Goal: Task Accomplishment & Management: Manage account settings

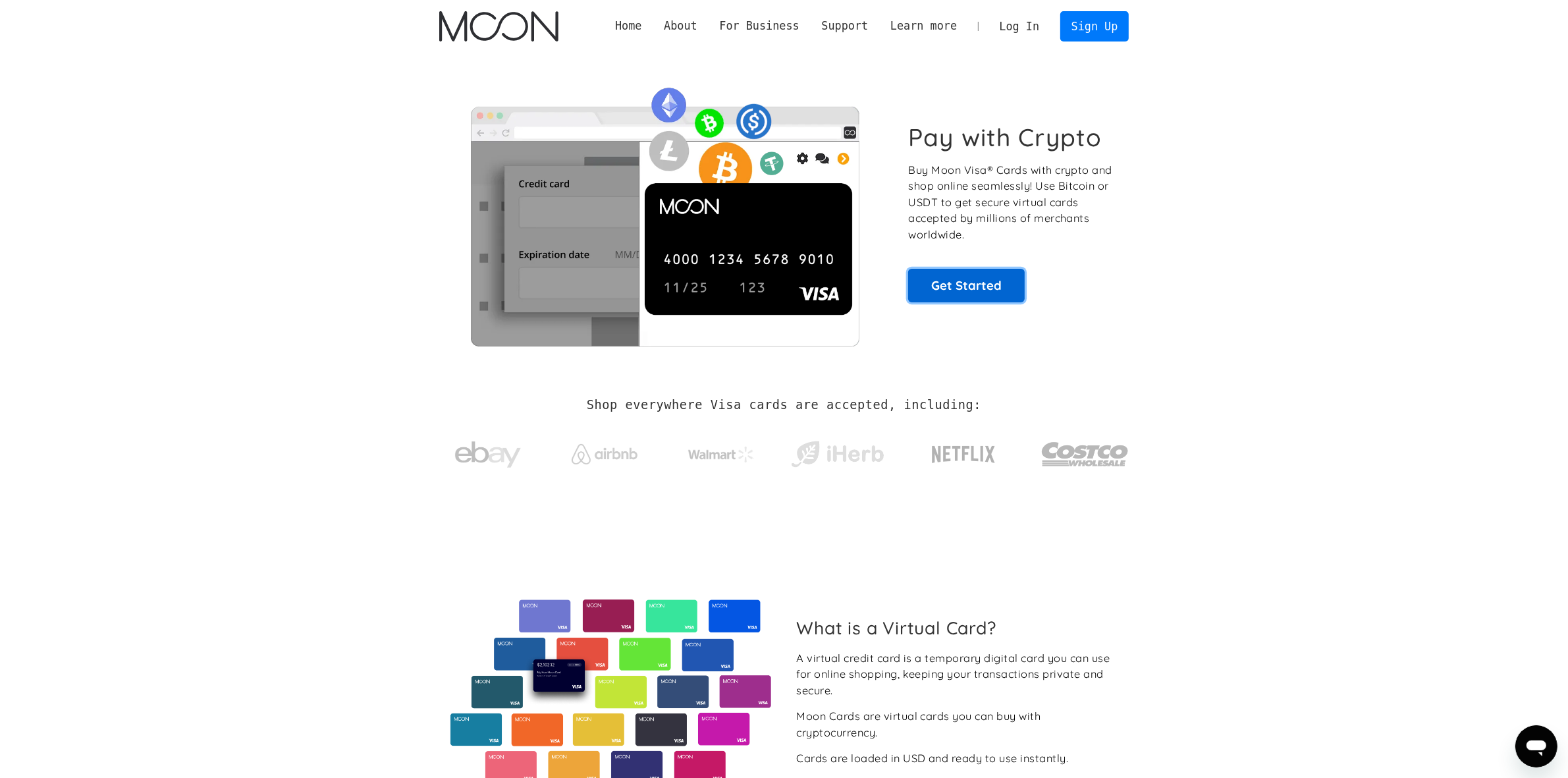
click at [950, 287] on link "Get Started" at bounding box center [966, 284] width 116 height 33
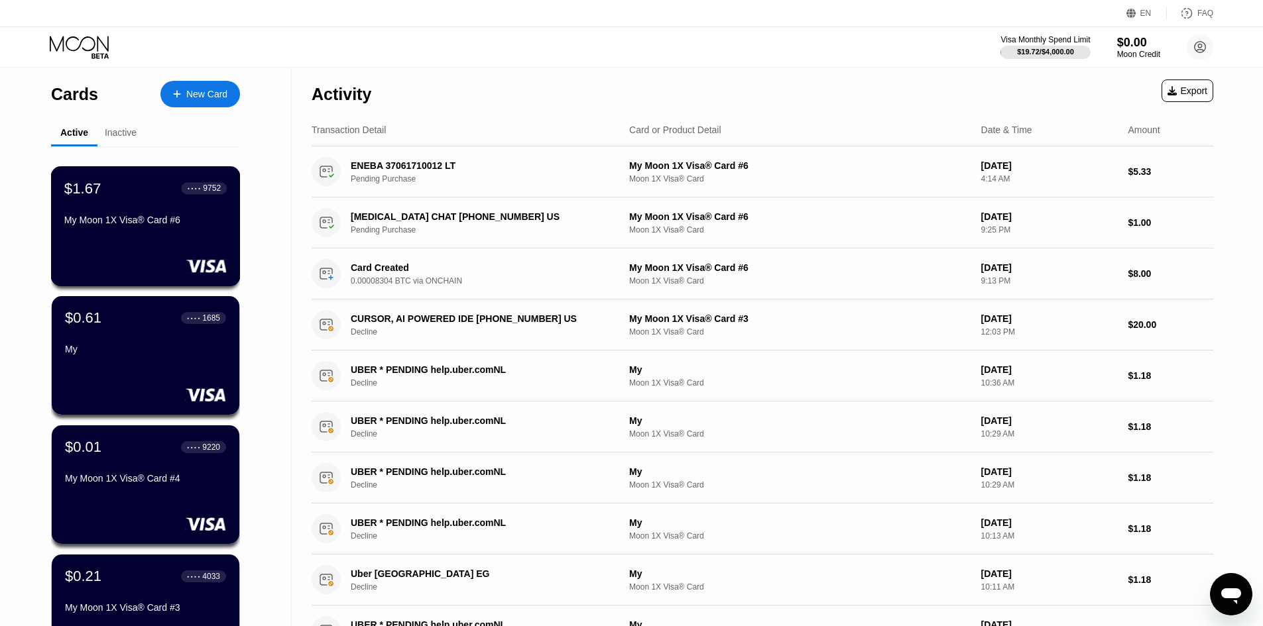
click at [212, 239] on div "$1.67 ● ● ● ● 9752 My Moon 1X Visa® Card #6" at bounding box center [146, 226] width 190 height 120
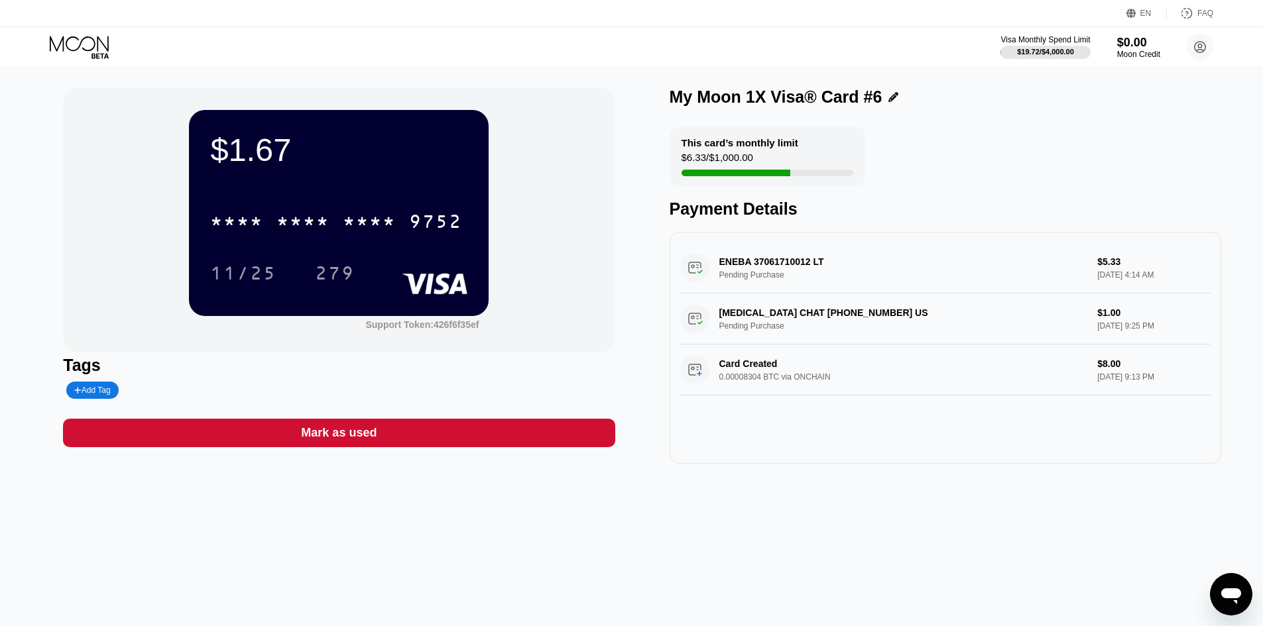
drag, startPoint x: 1122, startPoint y: 365, endPoint x: 1099, endPoint y: 333, distance: 38.4
click at [1079, 363] on div "Card Created 0.00008304 BTC via ONCHAIN $8.00 [DATE] 9:13 PM" at bounding box center [945, 370] width 530 height 51
drag, startPoint x: 1117, startPoint y: 314, endPoint x: 1102, endPoint y: 304, distance: 18.6
click at [1093, 313] on div "[MEDICAL_DATA] CHAT [PHONE_NUMBER] US Pending Purchase $1.00 [DATE] 9:25 PM" at bounding box center [945, 319] width 530 height 51
drag, startPoint x: 1133, startPoint y: 258, endPoint x: 1104, endPoint y: 263, distance: 29.6
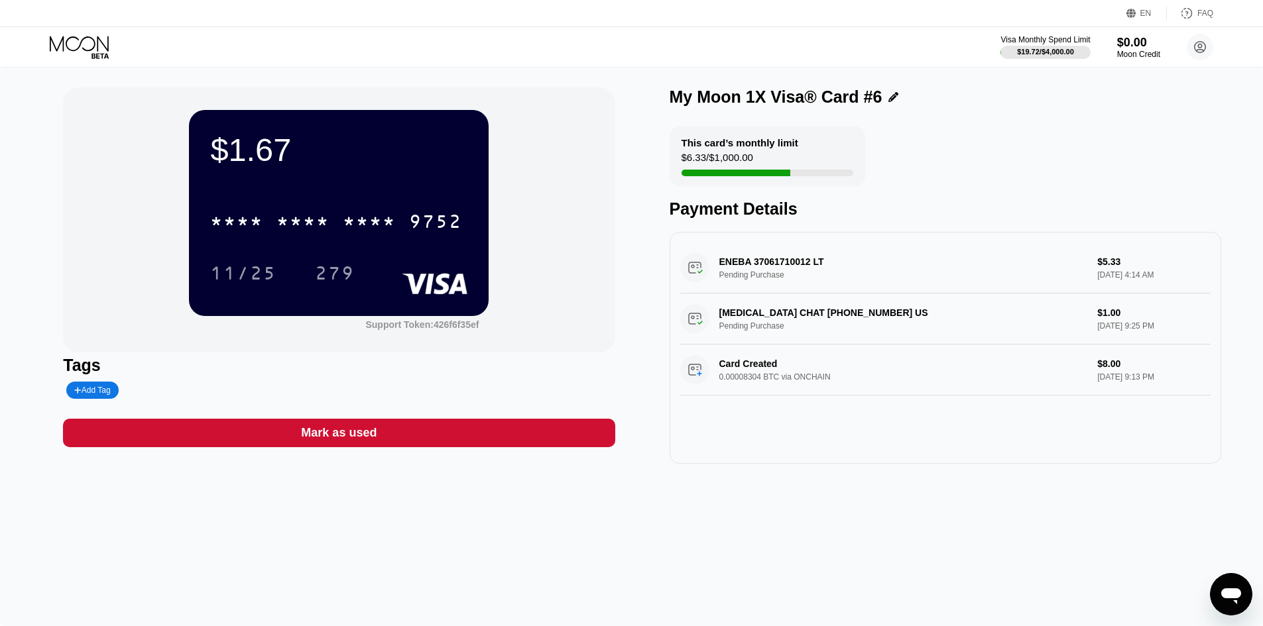
click at [1104, 263] on div "ENEBA 37061710012 LT Pending Purchase $5.33 [DATE] 4:14 AM" at bounding box center [945, 268] width 530 height 51
drag, startPoint x: 1113, startPoint y: 306, endPoint x: 1110, endPoint y: 237, distance: 68.4
click at [1110, 237] on div "ENEBA 37061710012 LT Pending Purchase $5.33 [DATE] 4:14 AM [MEDICAL_DATA] CHAT …" at bounding box center [944, 348] width 551 height 232
drag, startPoint x: 355, startPoint y: 146, endPoint x: 209, endPoint y: 147, distance: 145.2
click at [209, 147] on div "$1.67 * * * * * * * * * * * * 9752 11/25 279" at bounding box center [339, 212] width 300 height 205
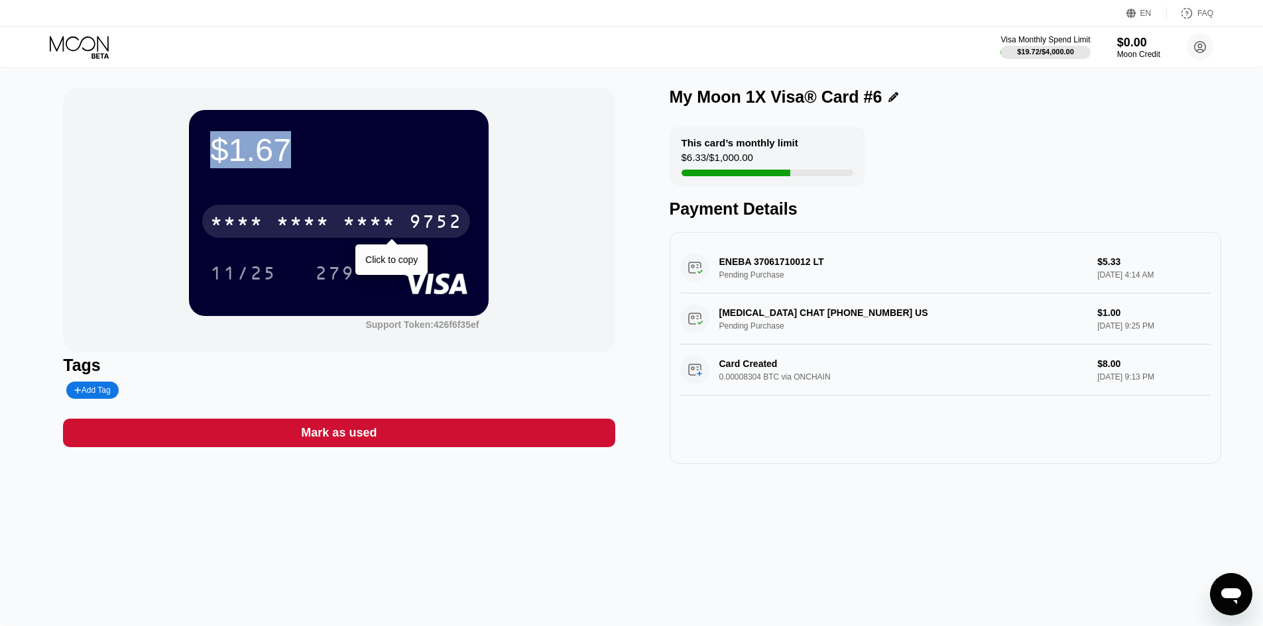
click at [440, 221] on div "9752" at bounding box center [435, 223] width 53 height 21
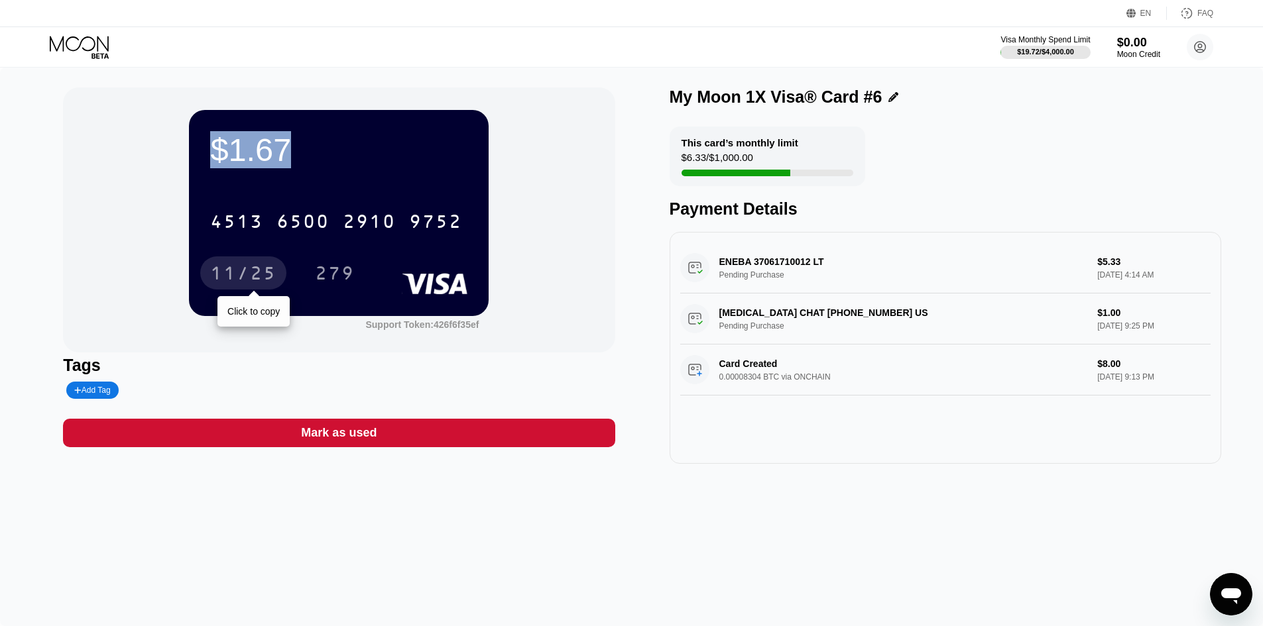
drag, startPoint x: 226, startPoint y: 268, endPoint x: 242, endPoint y: 257, distance: 19.5
click at [227, 268] on div "11/25" at bounding box center [243, 274] width 66 height 21
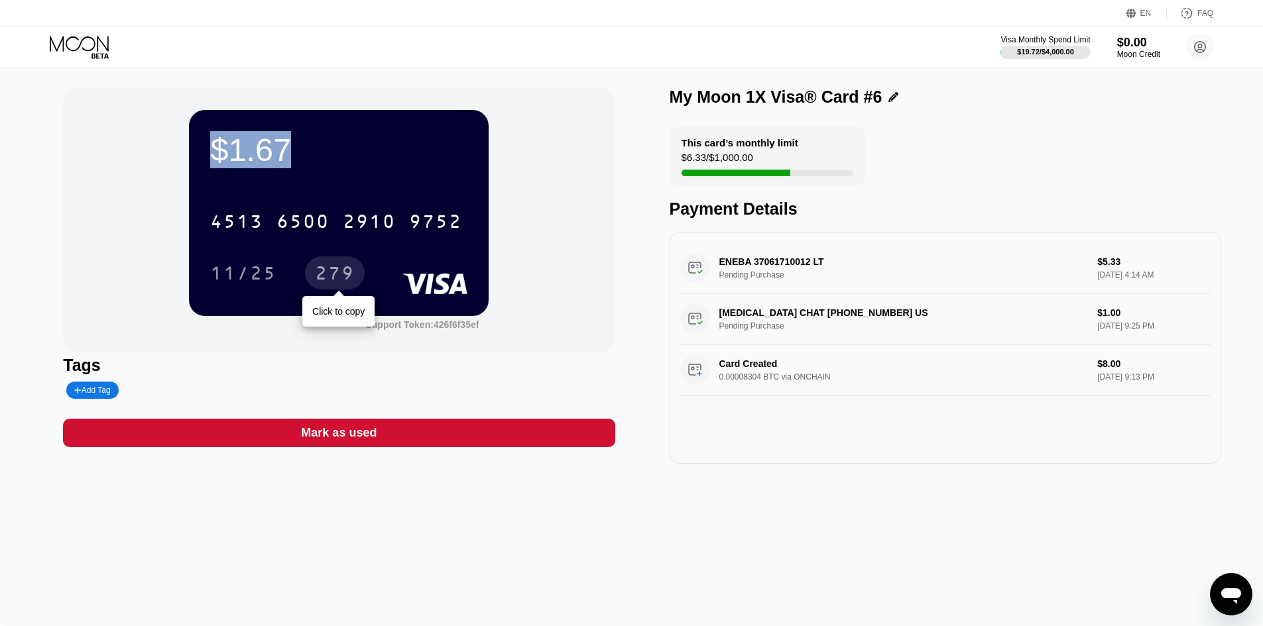
drag, startPoint x: 370, startPoint y: 276, endPoint x: 375, endPoint y: 271, distance: 7.5
click at [371, 276] on div "279 Click to copy" at bounding box center [345, 273] width 60 height 33
click at [351, 267] on div "279" at bounding box center [335, 274] width 40 height 21
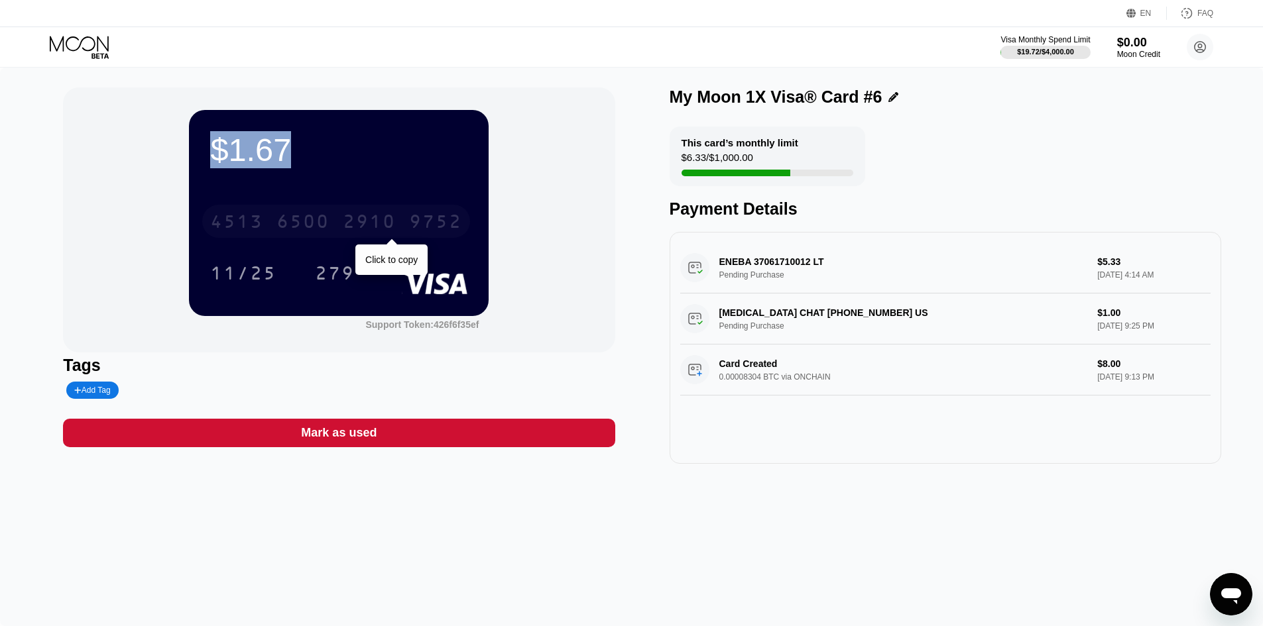
click at [396, 219] on div "2910" at bounding box center [369, 223] width 53 height 21
click at [241, 282] on div "11/25" at bounding box center [243, 274] width 66 height 21
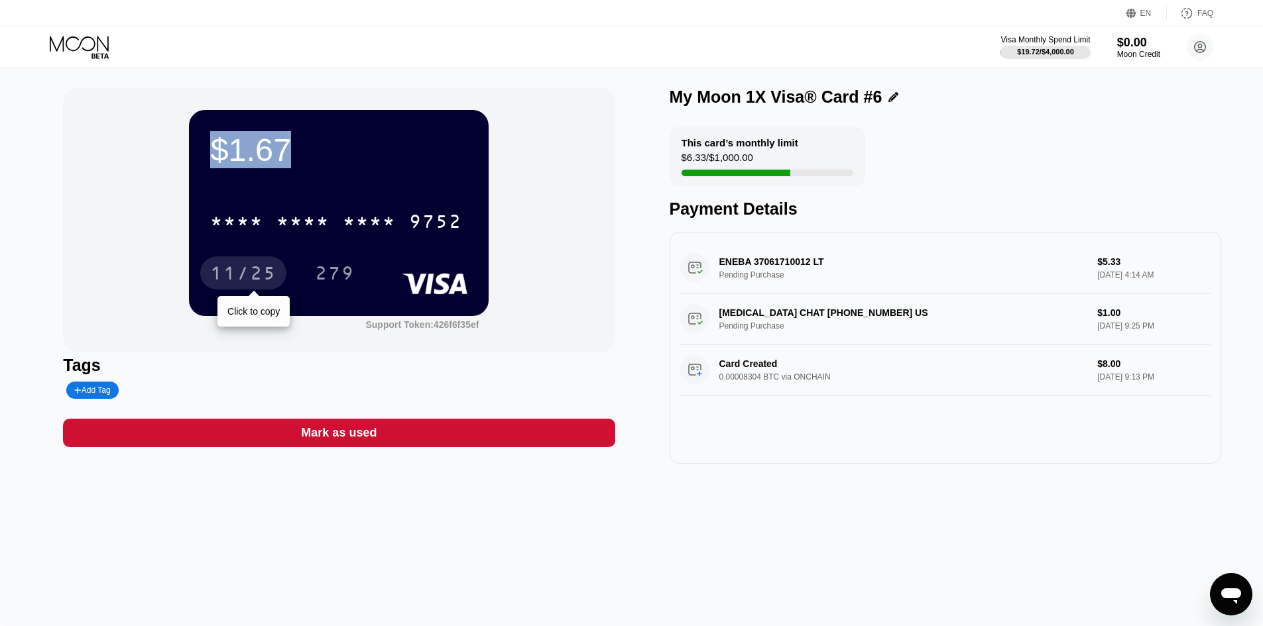
click at [371, 272] on div "279" at bounding box center [345, 273] width 60 height 33
drag, startPoint x: 351, startPoint y: 280, endPoint x: 361, endPoint y: 280, distance: 10.0
click at [352, 280] on div "279" at bounding box center [335, 274] width 40 height 21
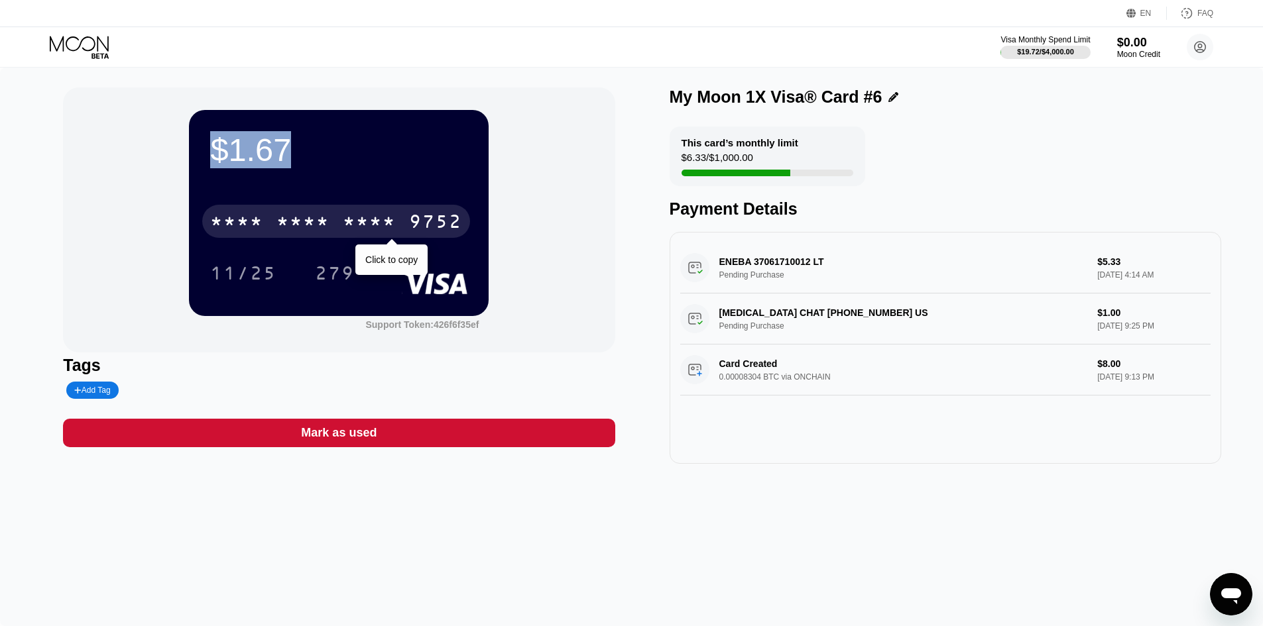
click at [398, 228] on div "* * * * * * * * * * * * 9752" at bounding box center [336, 221] width 268 height 33
